Goal: Ask a question

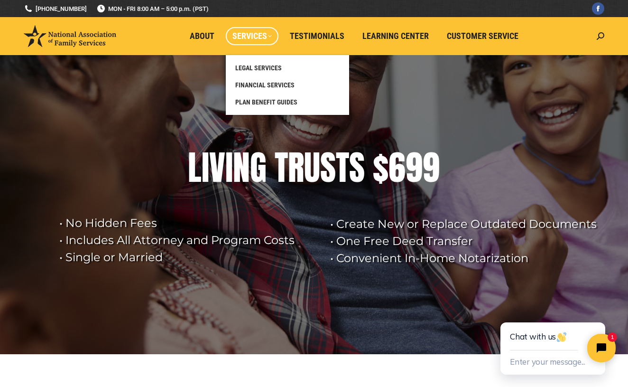
click at [270, 40] on span "Services" at bounding box center [251, 36] width 39 height 10
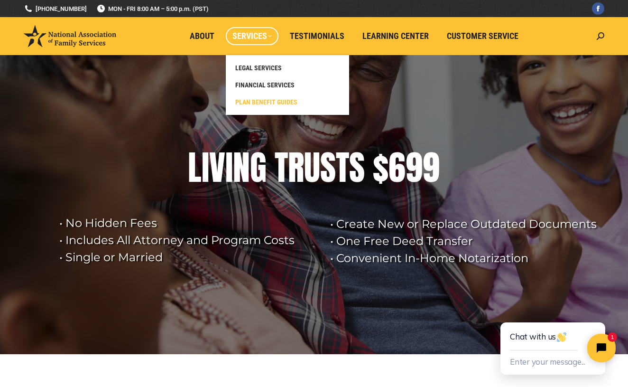
click at [256, 104] on span "PLAN BENEFIT GUIDES" at bounding box center [266, 102] width 62 height 9
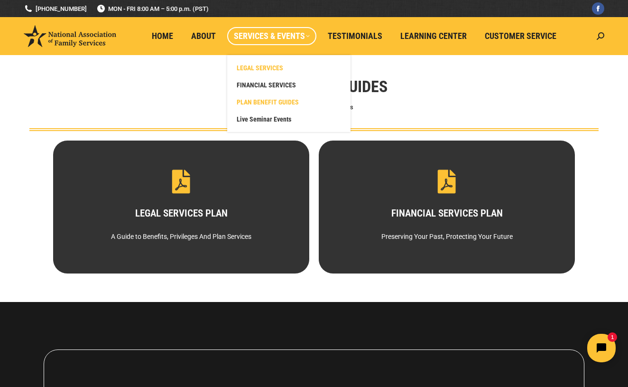
click at [257, 70] on span "LEGAL SERVICES" at bounding box center [260, 68] width 46 height 9
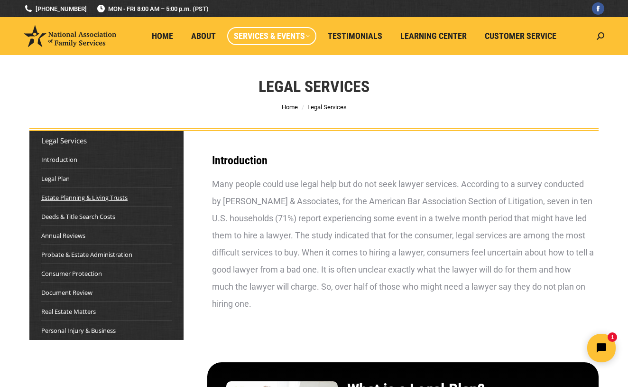
click at [105, 200] on link "Estate Planning & Living Trusts" at bounding box center [84, 197] width 86 height 9
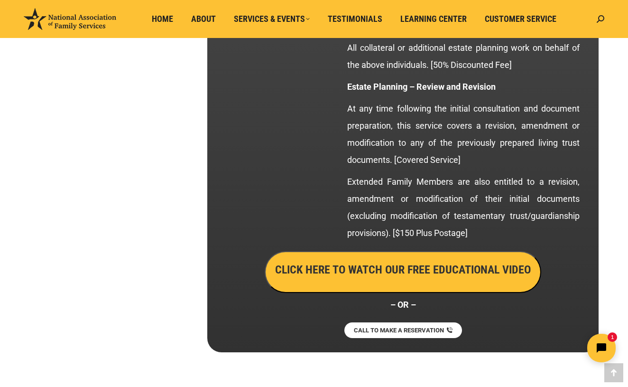
scroll to position [1769, 0]
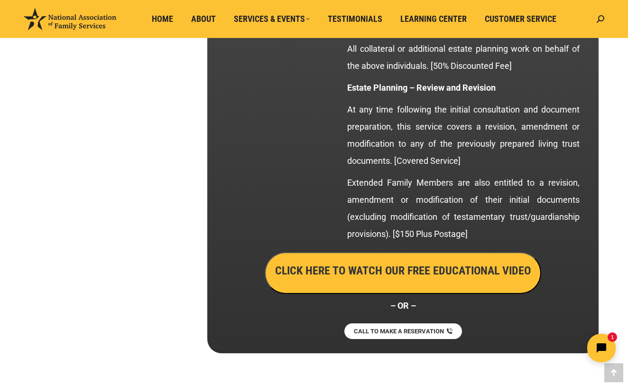
click at [394, 281] on button "CLICK HERE TO WATCH OUR FREE EDUCATIONAL VIDEO" at bounding box center [403, 273] width 276 height 42
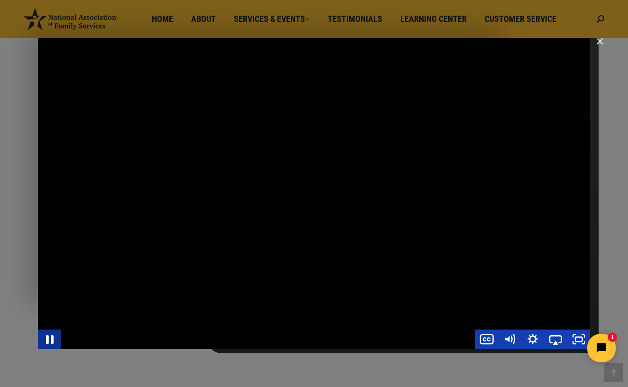
click at [47, 339] on icon "Pause" at bounding box center [50, 339] width 8 height 9
click at [47, 339] on icon "Play Video" at bounding box center [51, 338] width 28 height 23
click at [50, 339] on icon "Pause" at bounding box center [49, 338] width 23 height 19
click at [50, 339] on icon "Play Video" at bounding box center [50, 339] width 6 height 8
click at [348, 215] on div "Main Video - Full Webinar (Emma) Landon V1.4" at bounding box center [314, 193] width 552 height 311
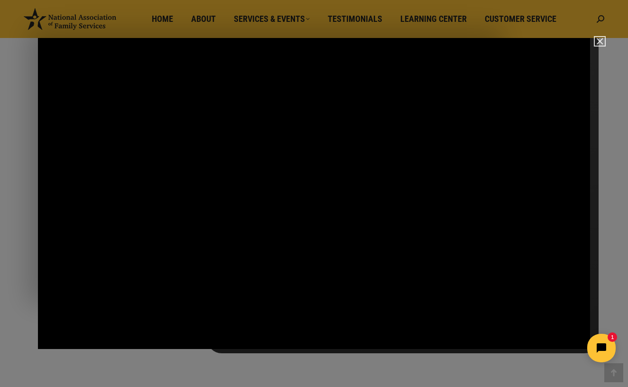
click at [601, 43] on img "Close" at bounding box center [596, 45] width 16 height 16
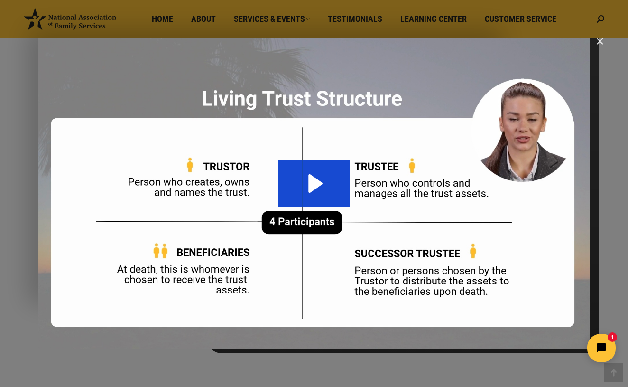
click at [92, 81] on img "Main Video - Full Webinar (Emma) Landon V1.4" at bounding box center [314, 193] width 552 height 311
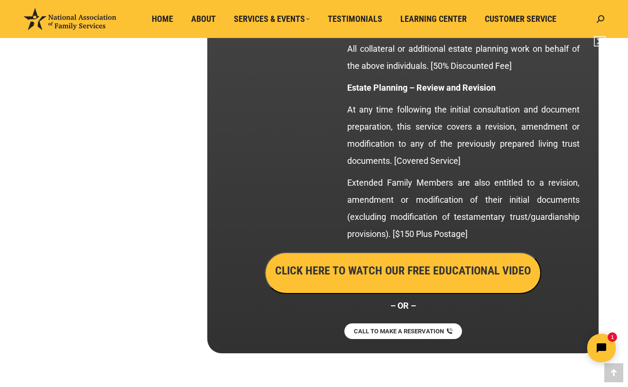
click at [601, 43] on img "Close" at bounding box center [596, 45] width 16 height 16
click at [599, 42] on img "Close" at bounding box center [596, 45] width 16 height 16
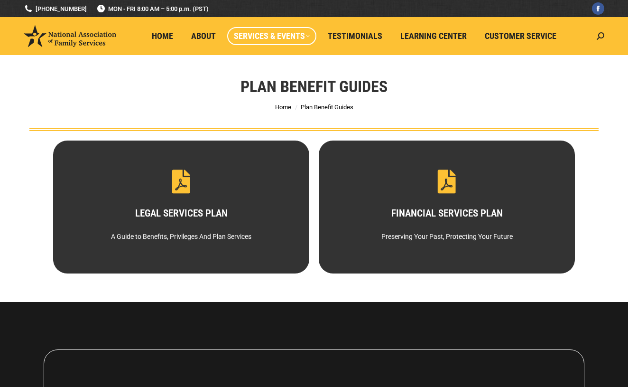
click at [166, 22] on li "Home" at bounding box center [164, 36] width 39 height 38
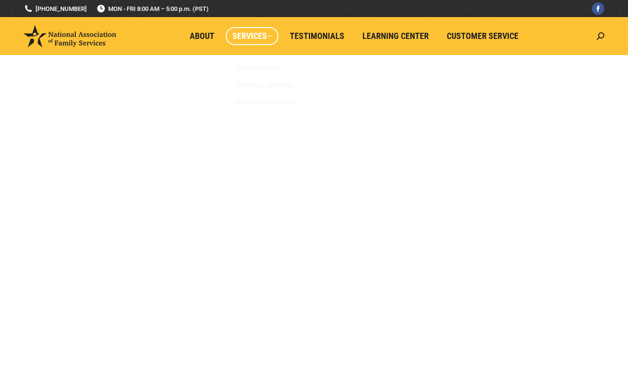
click at [268, 35] on span "Services" at bounding box center [251, 36] width 39 height 10
click at [271, 37] on span "Services" at bounding box center [251, 36] width 39 height 10
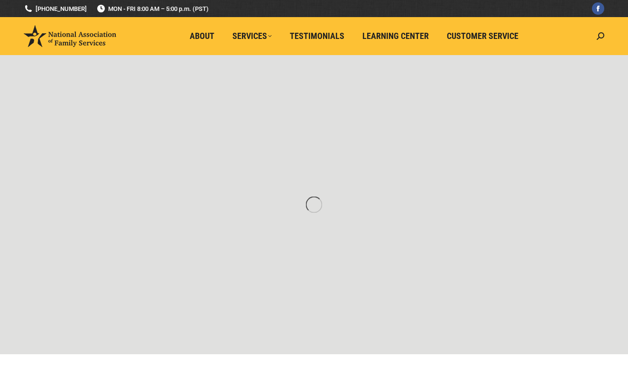
click at [305, 198] on rs-slides "• Create New or Replace Outdated Documents • One Free Deed Transfer • Convenien…" at bounding box center [314, 204] width 628 height 299
click at [342, 166] on rs-slides "• Create New or Replace Outdated Documents • One Free Deed Transfer • Convenien…" at bounding box center [314, 204] width 628 height 299
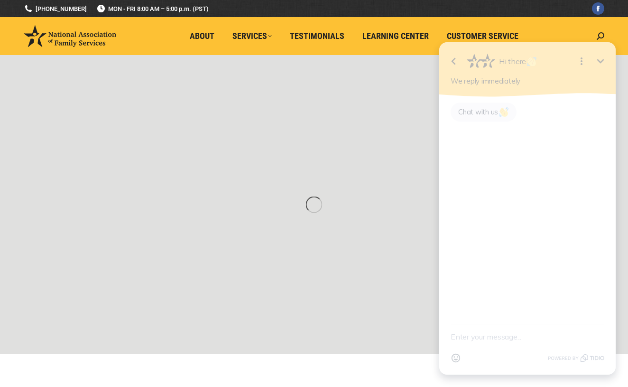
click at [461, 112] on span "Chat with us" at bounding box center [483, 111] width 51 height 9
click at [477, 338] on textarea "New message" at bounding box center [528, 336] width 154 height 25
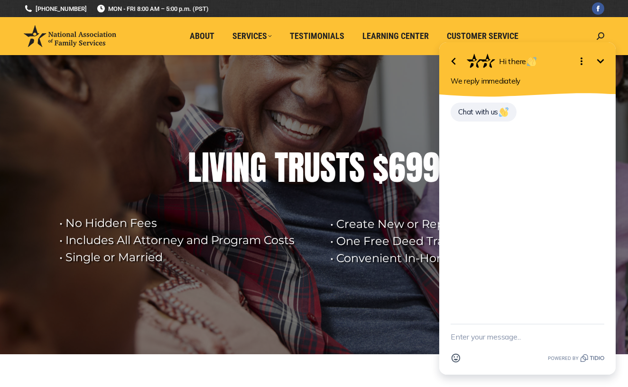
click at [455, 339] on textarea "New message" at bounding box center [528, 336] width 154 height 25
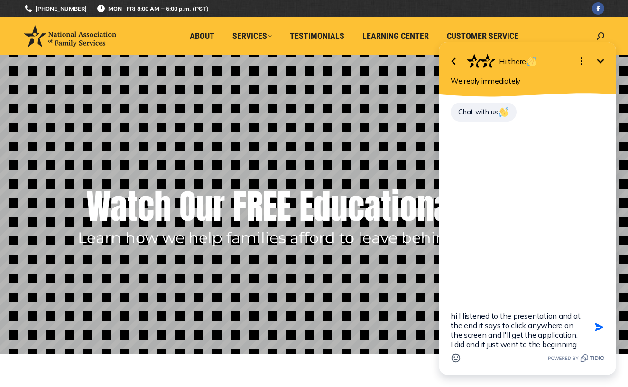
scroll to position [19, 0]
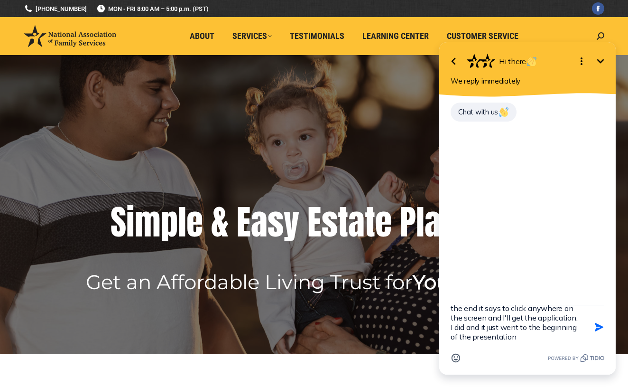
type textarea "hi I listened to the presentation and at the end it says to click anywhere on t…"
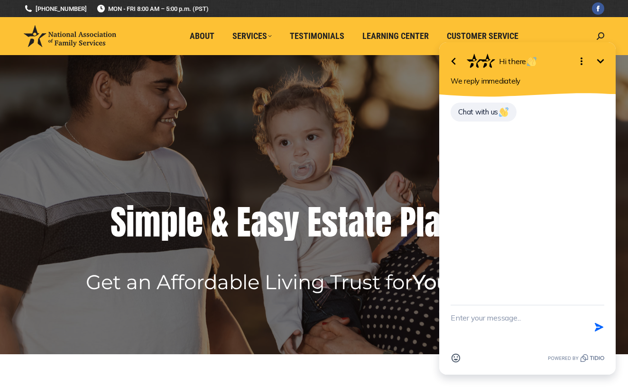
scroll to position [0, 0]
